Goal: Task Accomplishment & Management: Manage account settings

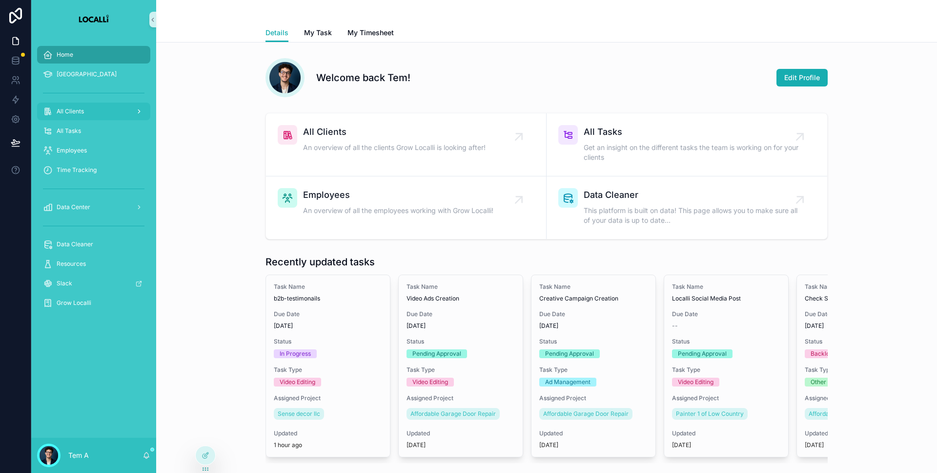
click at [108, 111] on div "All Clients" at bounding box center [94, 111] width 102 height 16
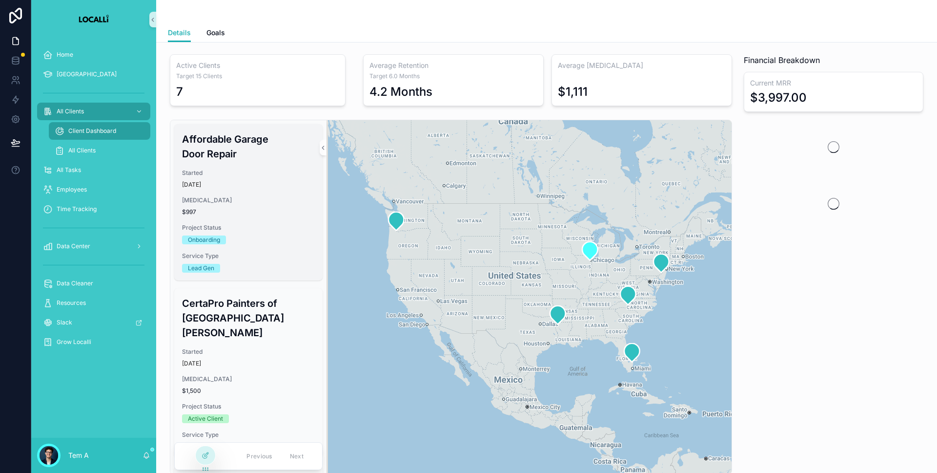
click at [221, 173] on span "Started" at bounding box center [248, 173] width 133 height 8
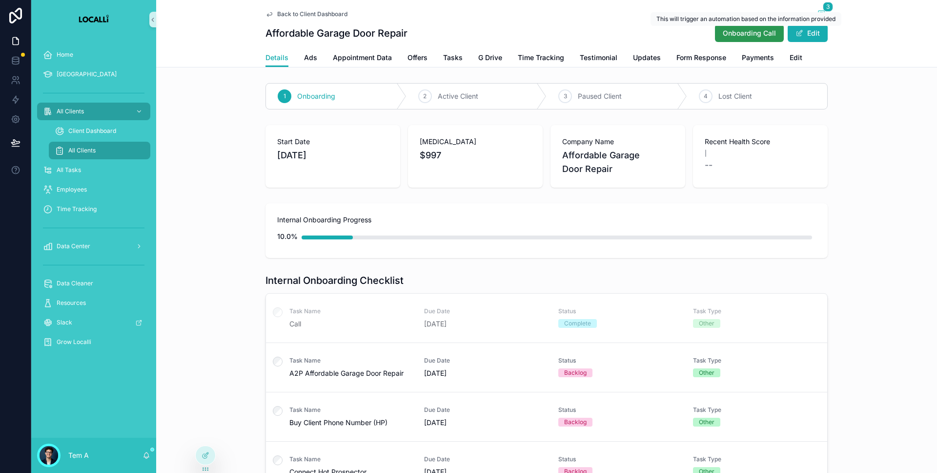
click at [730, 33] on span "Onboarding Call" at bounding box center [749, 33] width 53 height 10
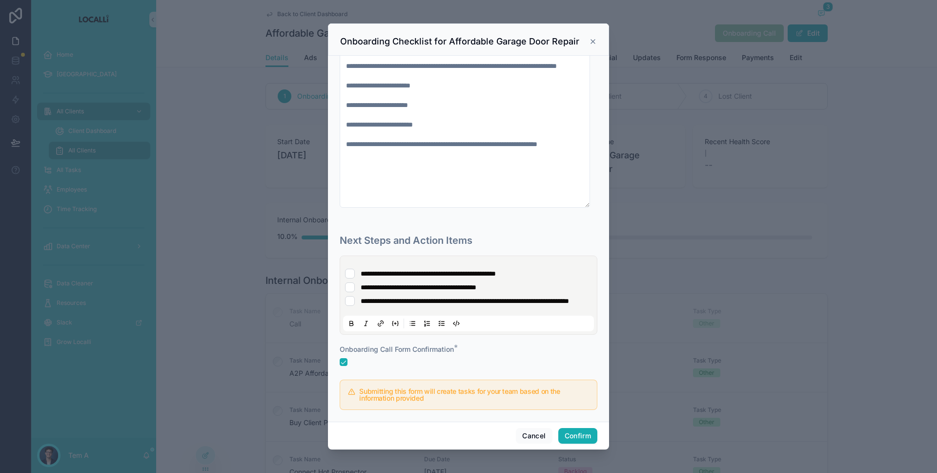
scroll to position [1681, 0]
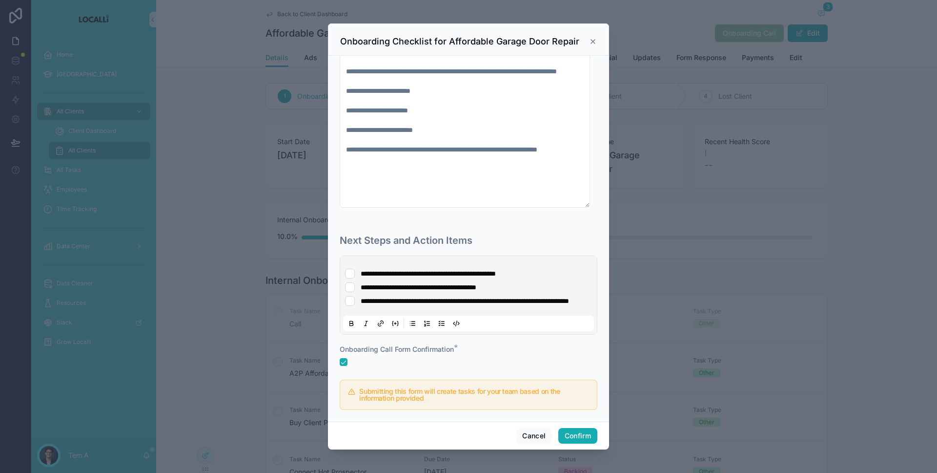
drag, startPoint x: 588, startPoint y: 204, endPoint x: 579, endPoint y: 126, distance: 78.6
click at [579, 126] on textarea "**********" at bounding box center [465, 96] width 250 height 224
click at [340, 221] on div "Next Steps and Action Items" at bounding box center [469, 236] width 258 height 30
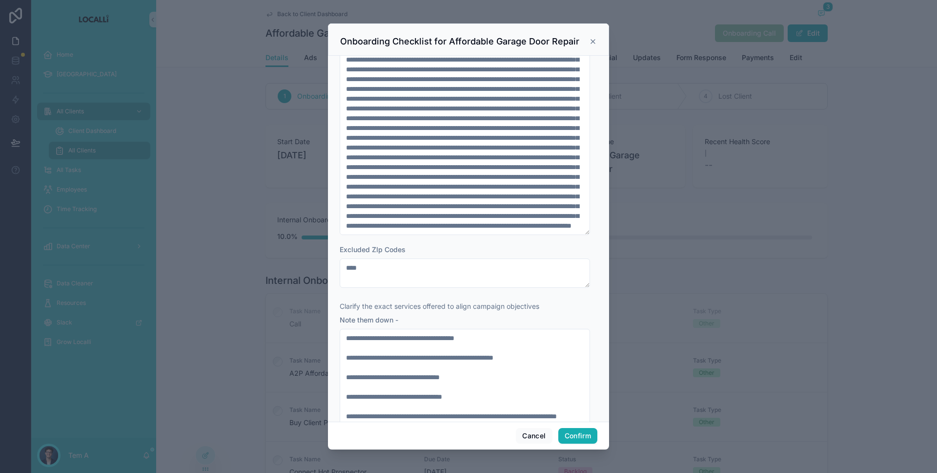
scroll to position [0, 0]
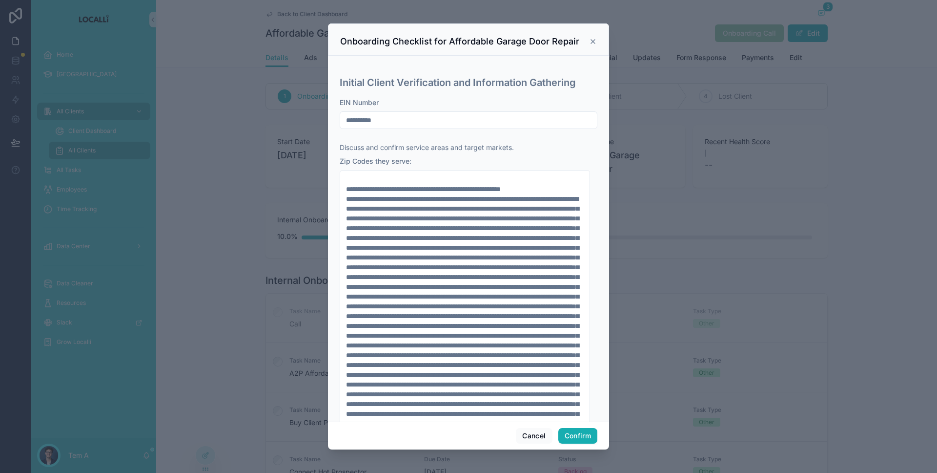
click at [818, 17] on div at bounding box center [468, 236] width 937 height 473
click at [594, 39] on icon at bounding box center [593, 42] width 8 height 8
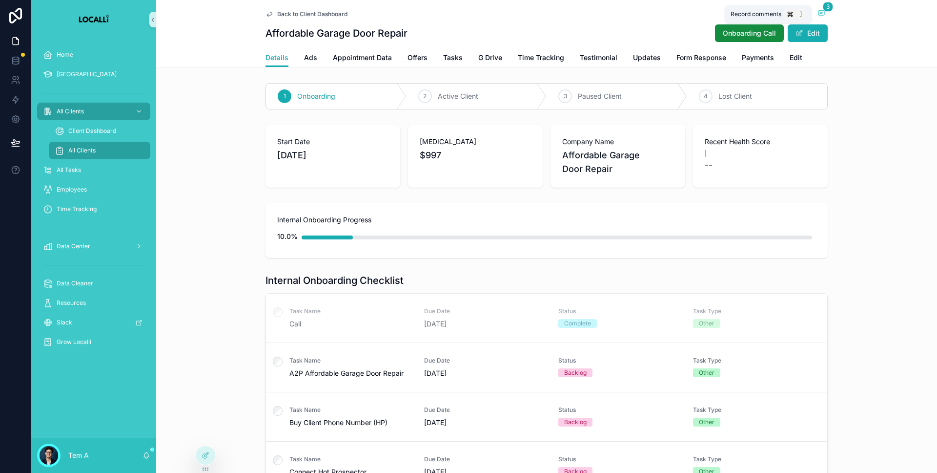
click at [819, 15] on icon "scrollable content" at bounding box center [822, 13] width 6 height 5
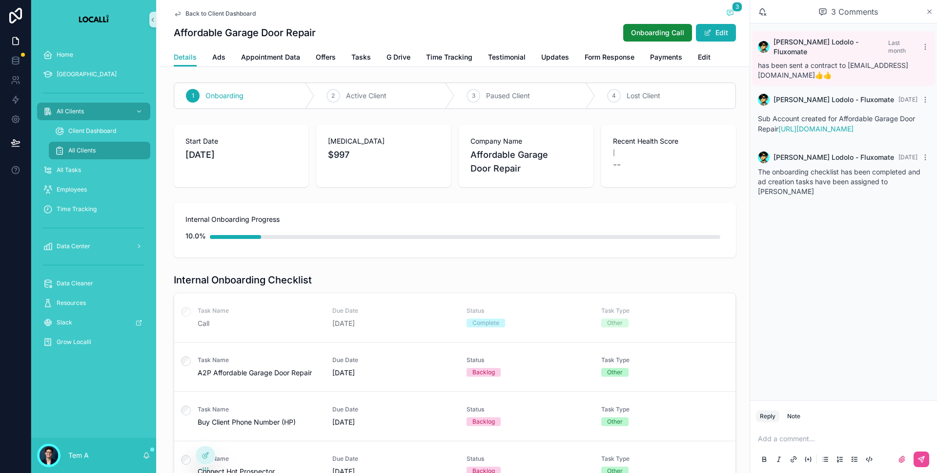
click at [927, 8] on icon "scrollable content" at bounding box center [929, 12] width 7 height 8
